Goal: Transaction & Acquisition: Purchase product/service

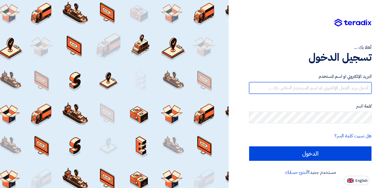
click at [294, 89] on input "text" at bounding box center [310, 88] width 122 height 12
type input "laith@fipco.com.sa"
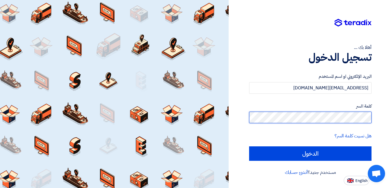
click at [249, 146] on input "الدخول" at bounding box center [310, 153] width 122 height 14
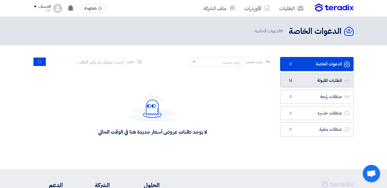
click at [296, 82] on link "الطلبات المقبولة الطلبات المقبولة 14" at bounding box center [317, 80] width 74 height 14
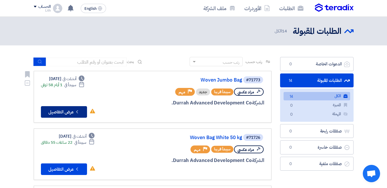
click at [74, 113] on button "Check details عرض التفاصيل" at bounding box center [64, 112] width 46 height 12
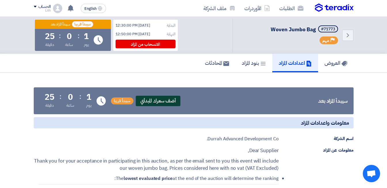
click at [166, 101] on span "أضف سعرك المبدأي" at bounding box center [158, 101] width 45 height 10
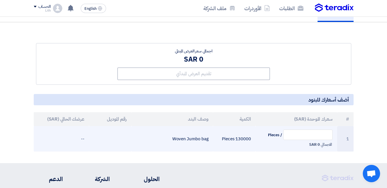
scroll to position [58, 0]
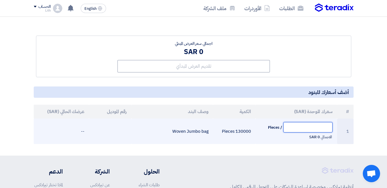
click at [296, 126] on input "text" at bounding box center [308, 127] width 49 height 10
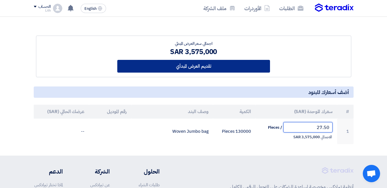
type input "27.50"
click at [253, 69] on button "تقديم العرض المبدأي" at bounding box center [193, 66] width 153 height 13
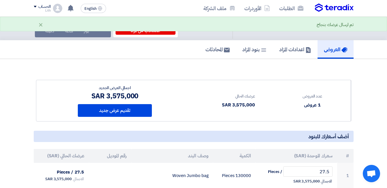
scroll to position [0, 0]
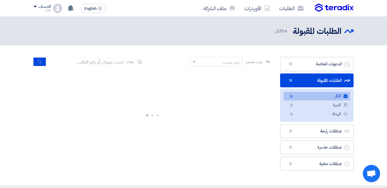
click at [322, 81] on link "الطلبات المقبولة الطلبات المقبولة 14" at bounding box center [317, 80] width 74 height 14
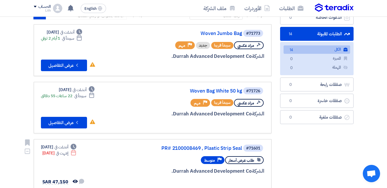
scroll to position [58, 0]
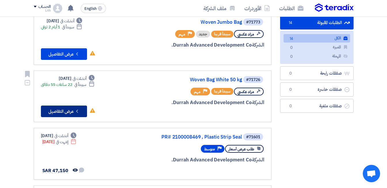
click at [69, 111] on button "Check details عرض التفاصيل" at bounding box center [64, 111] width 46 height 12
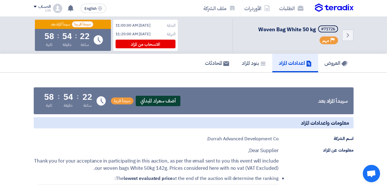
click at [164, 98] on span "أضف سعرك المبدأي" at bounding box center [158, 101] width 45 height 10
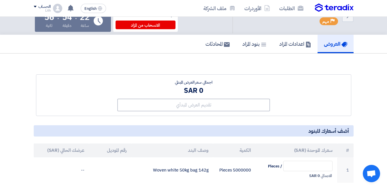
scroll to position [29, 0]
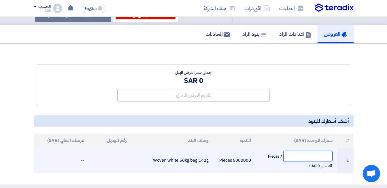
click at [304, 156] on input "text" at bounding box center [308, 156] width 49 height 10
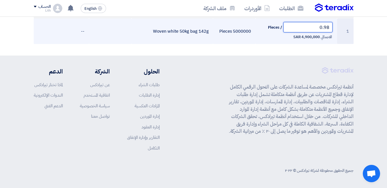
scroll to position [13, 0]
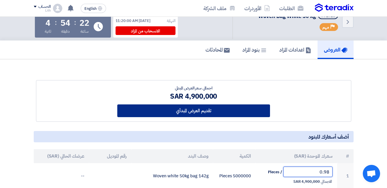
type input "0.98"
click at [229, 112] on button "تقديم العرض المبدأي" at bounding box center [193, 110] width 153 height 13
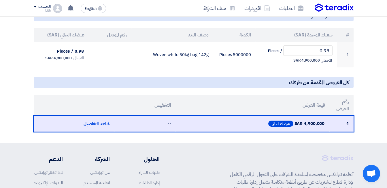
scroll to position [144, 0]
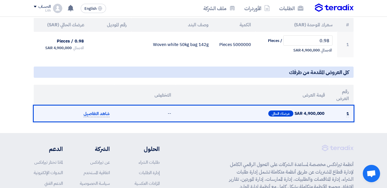
click at [91, 112] on span "شاهد التفاصيل" at bounding box center [97, 113] width 26 height 7
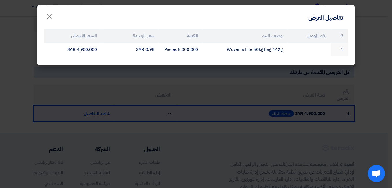
click at [115, 89] on modal-container "تفاصيل العرض × # رقم الموديل وصف البند الكمية سعر الوحدة السعر الاجمالي 1 Woven…" at bounding box center [196, 94] width 392 height 188
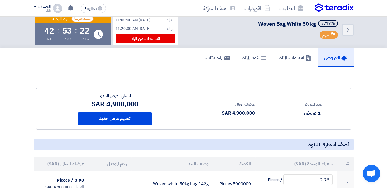
scroll to position [0, 0]
